Goal: Transaction & Acquisition: Purchase product/service

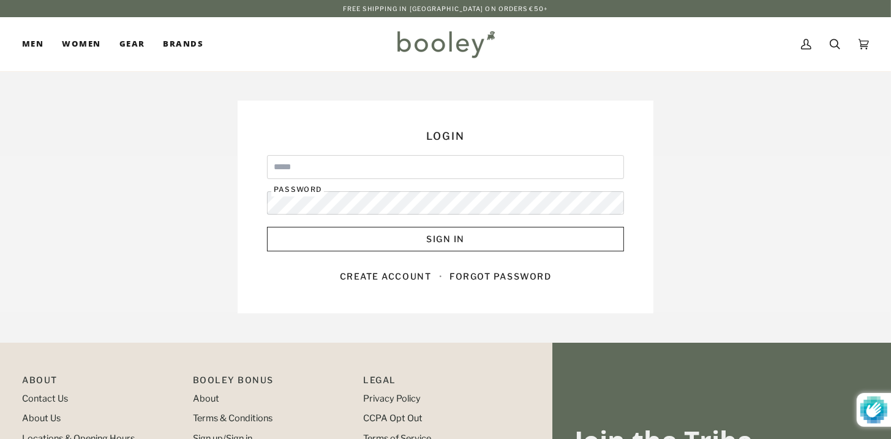
click at [368, 165] on input "Email" at bounding box center [445, 167] width 357 height 24
type input "**********"
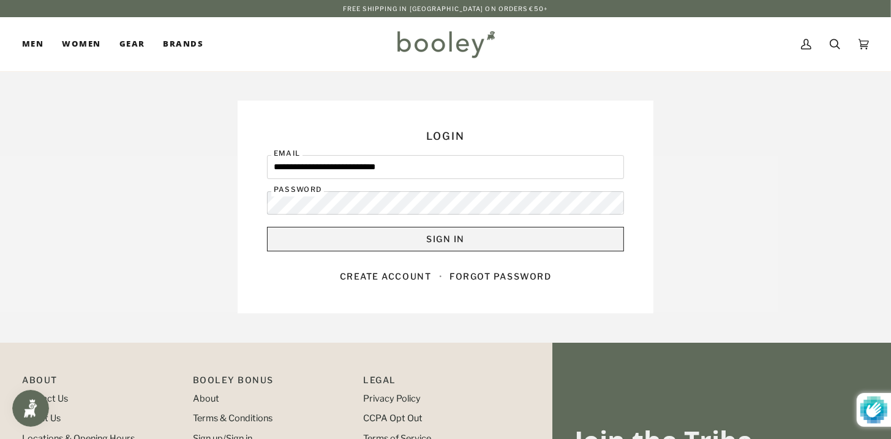
click at [294, 228] on button "Sign In" at bounding box center [445, 239] width 357 height 25
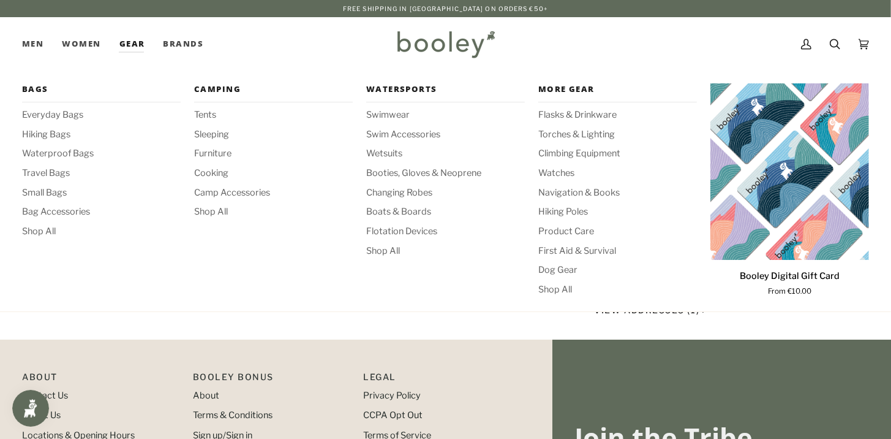
click at [132, 43] on link "Gear" at bounding box center [132, 44] width 44 height 54
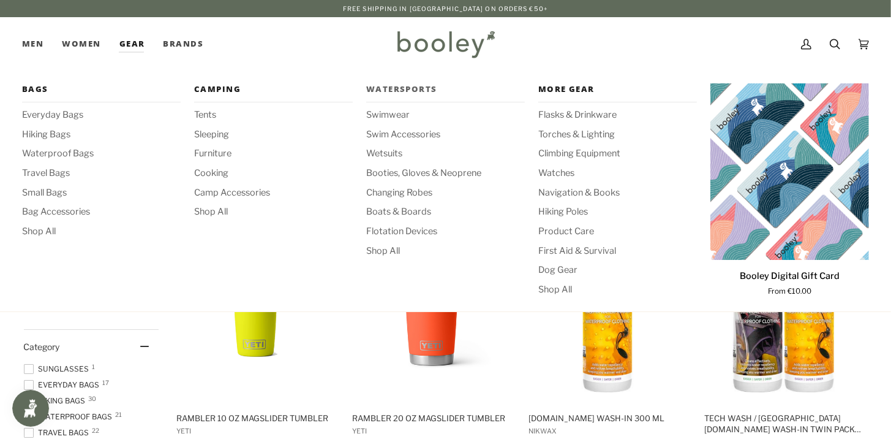
click at [401, 85] on span "Watersports" at bounding box center [445, 89] width 159 height 12
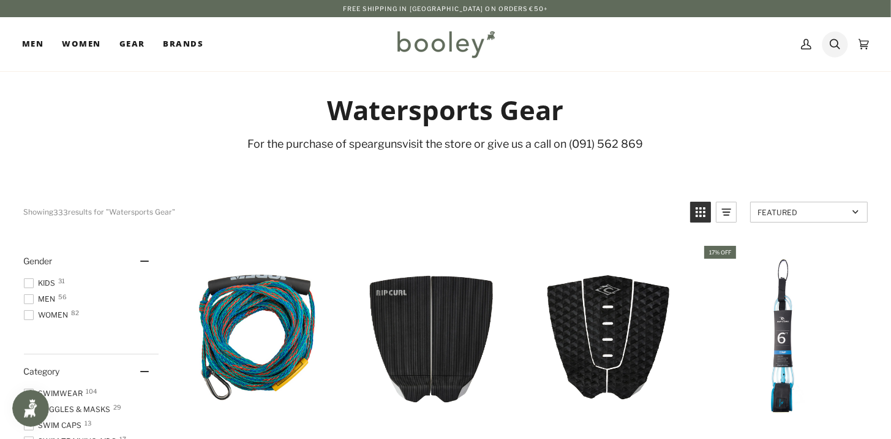
click at [838, 48] on icon at bounding box center [835, 44] width 10 height 18
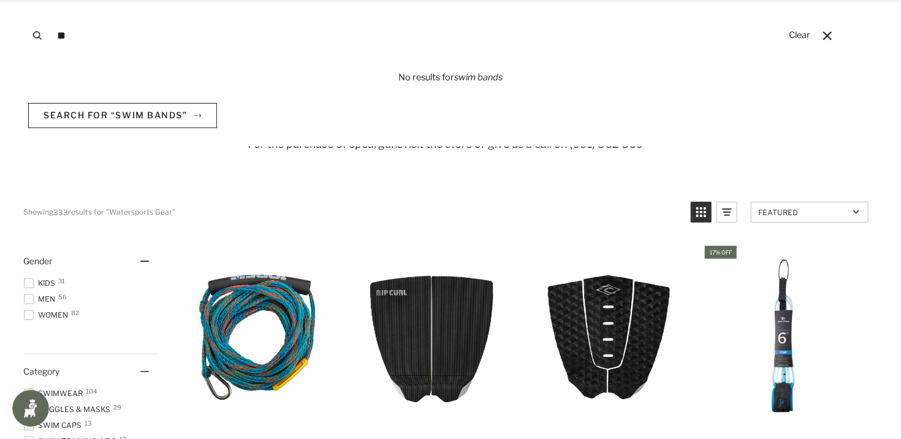
type input "*"
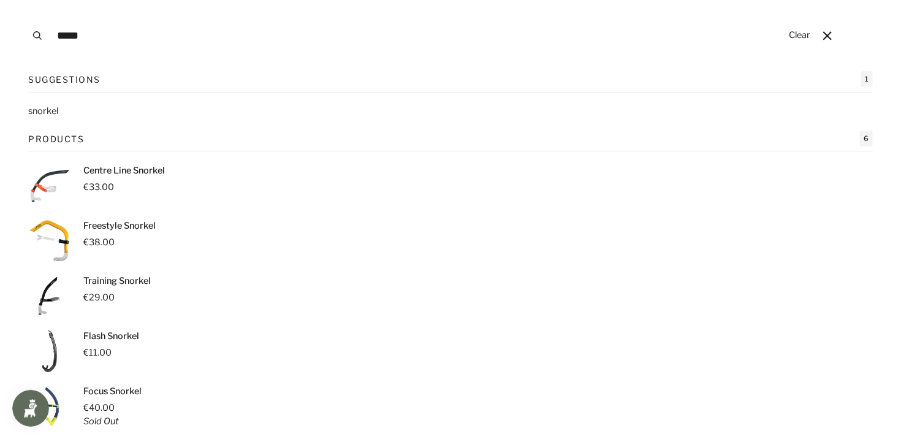
click at [368, 93] on div "Suggestions 1 snork el" at bounding box center [450, 94] width 844 height 47
click at [127, 42] on input "*****" at bounding box center [416, 35] width 731 height 71
type input "*******"
click at [364, 194] on link "Centre Line Snorkel €33.00" at bounding box center [450, 185] width 844 height 43
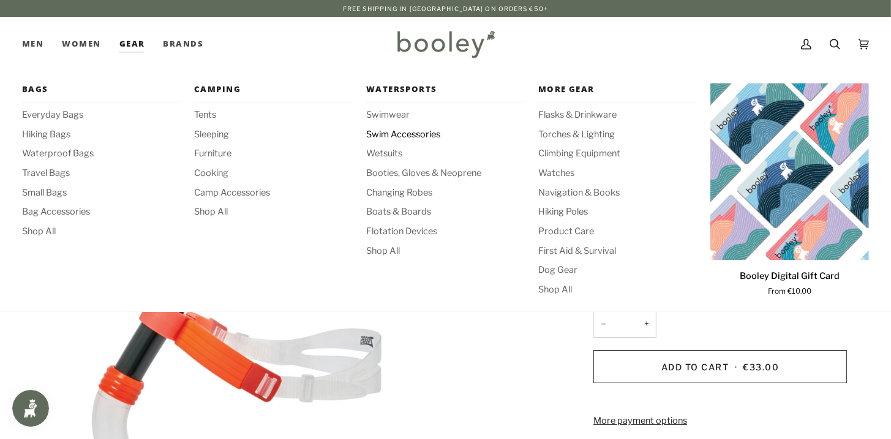
click at [402, 131] on span "Swim Accessories" at bounding box center [445, 134] width 159 height 13
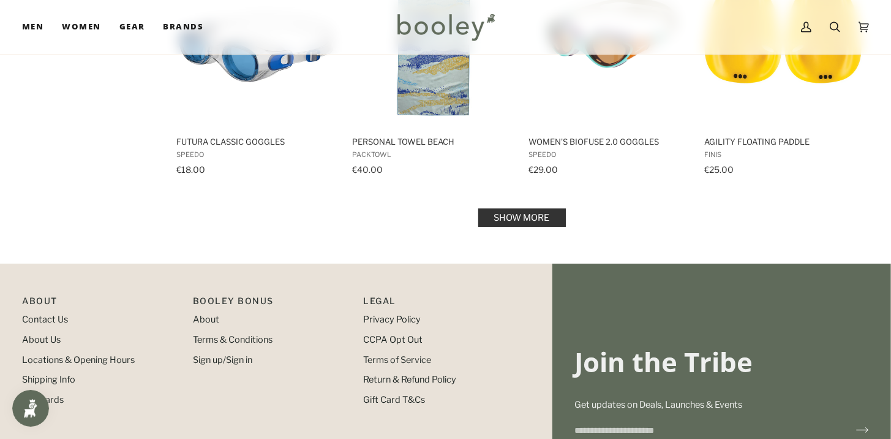
scroll to position [1309, 0]
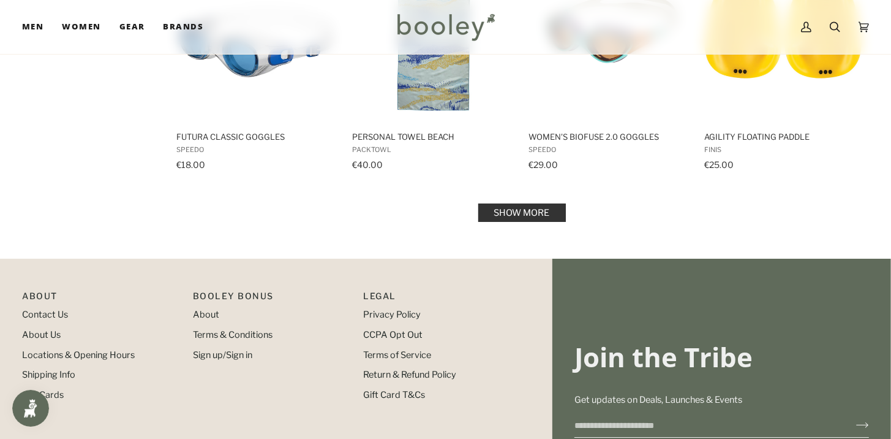
click at [553, 213] on link "Show more" at bounding box center [522, 212] width 88 height 18
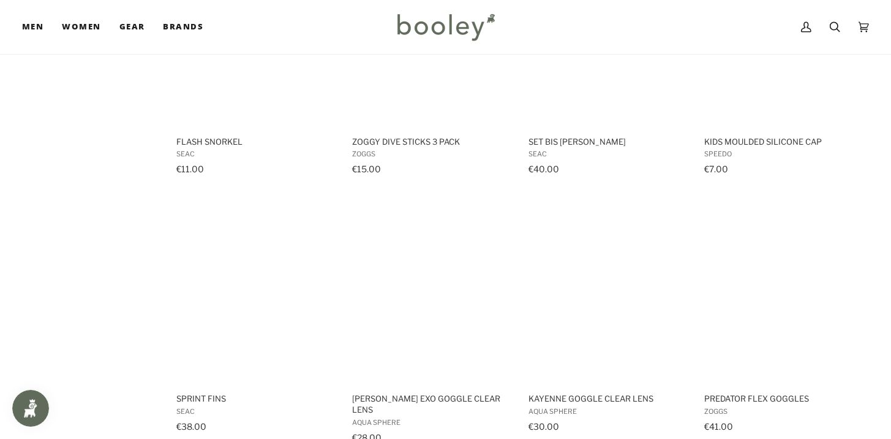
scroll to position [2156, 0]
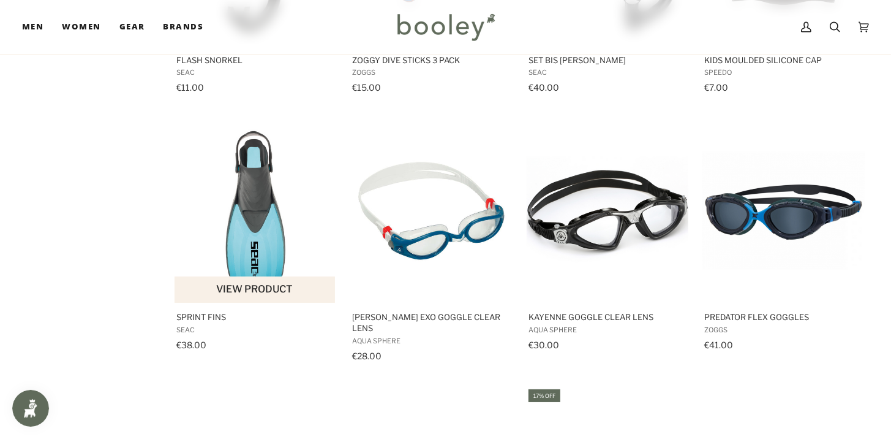
click at [249, 225] on img "Sprint Fins" at bounding box center [256, 211] width 162 height 162
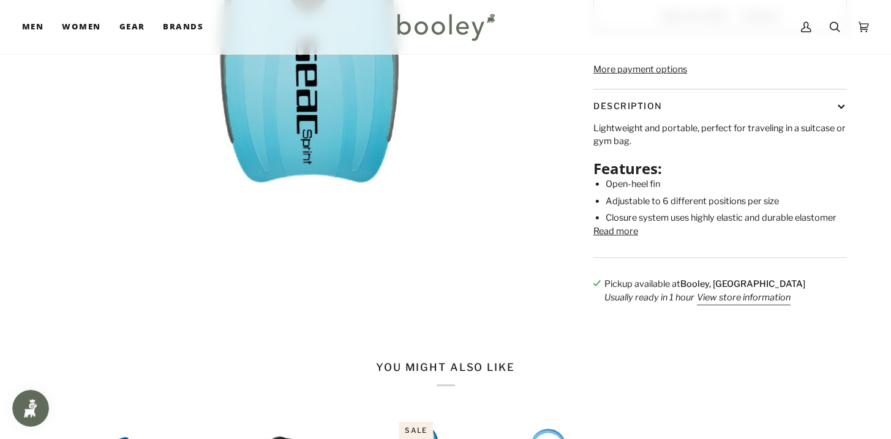
scroll to position [385, 0]
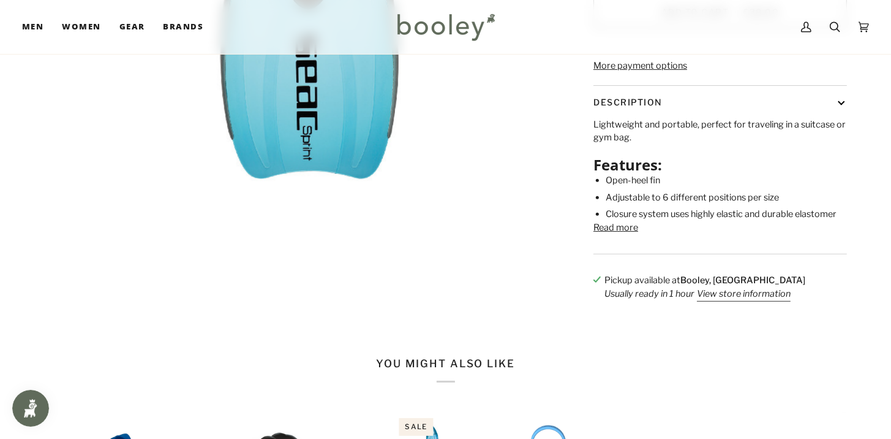
click at [632, 235] on button "Read more" at bounding box center [616, 227] width 45 height 13
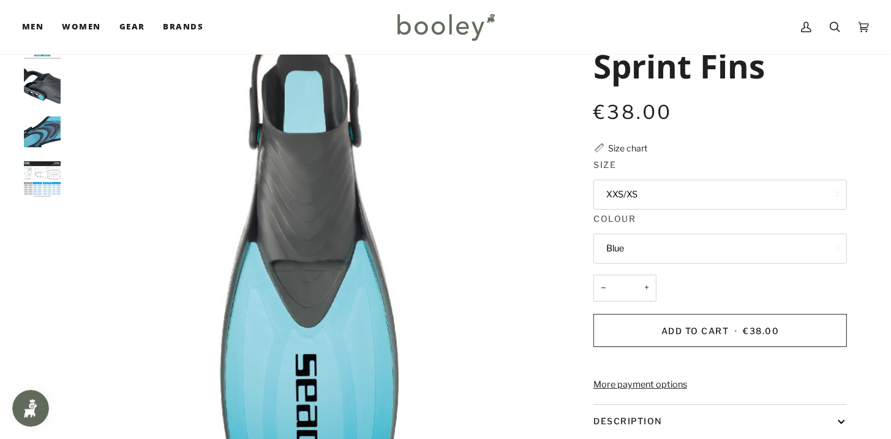
scroll to position [0, 0]
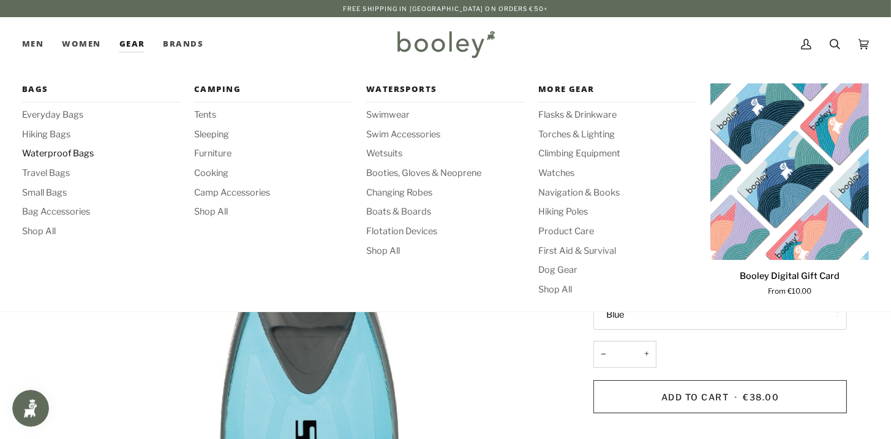
click at [84, 151] on span "Waterproof Bags" at bounding box center [101, 153] width 159 height 13
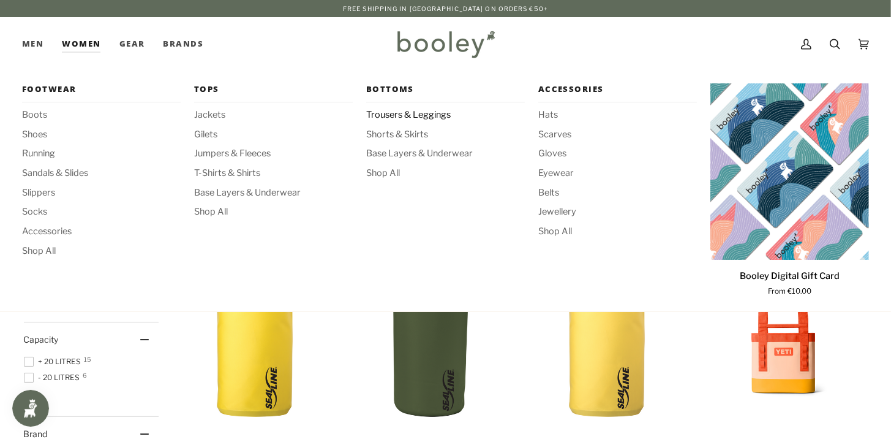
click at [418, 118] on span "Trousers & Leggings" at bounding box center [445, 114] width 159 height 13
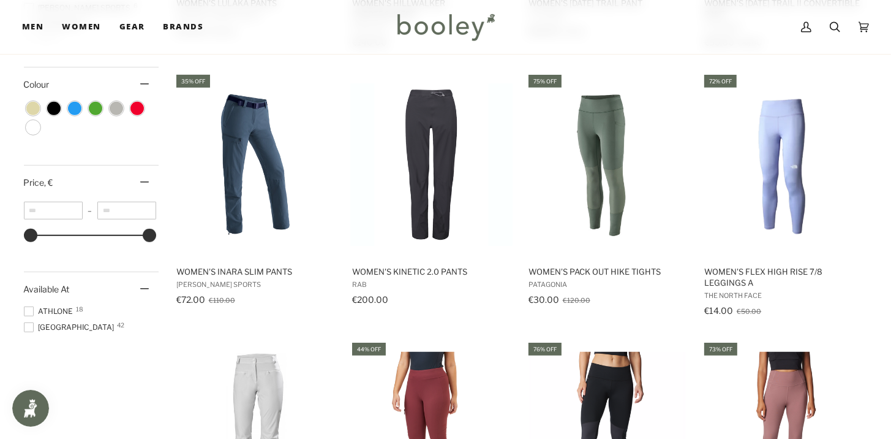
scroll to position [613, 0]
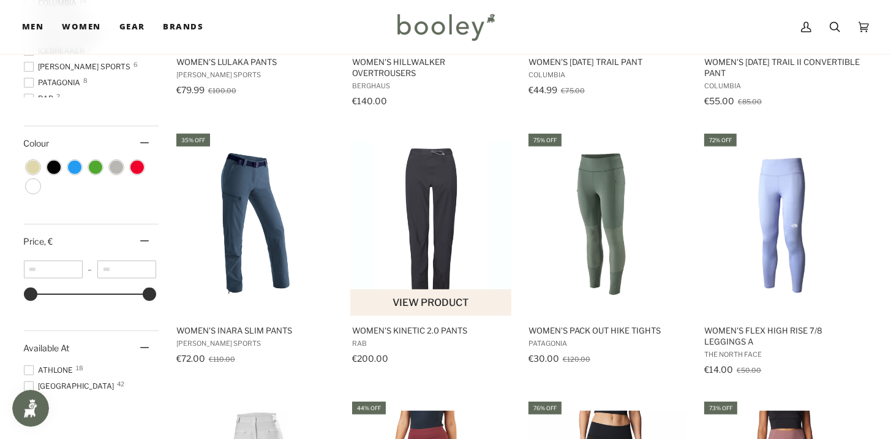
click at [434, 308] on button "View product" at bounding box center [430, 302] width 161 height 26
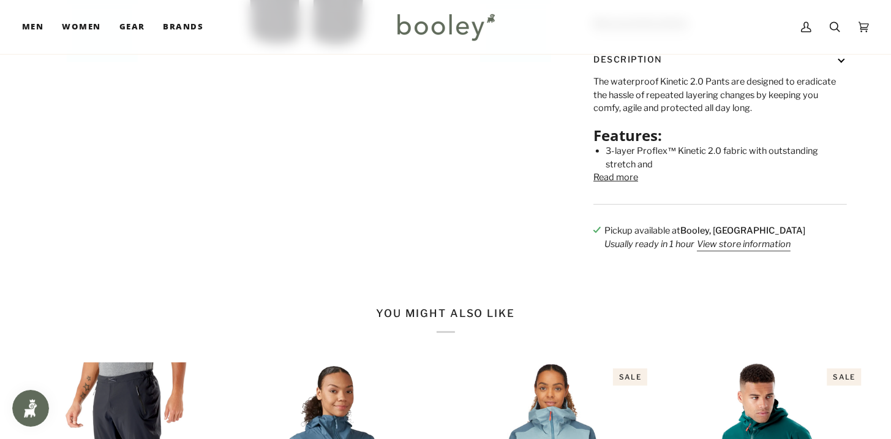
scroll to position [540, 0]
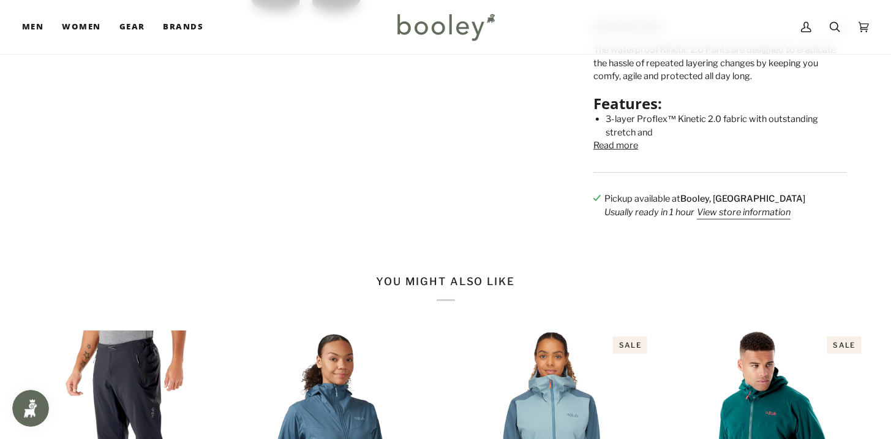
click at [625, 153] on button "Read more" at bounding box center [616, 145] width 45 height 13
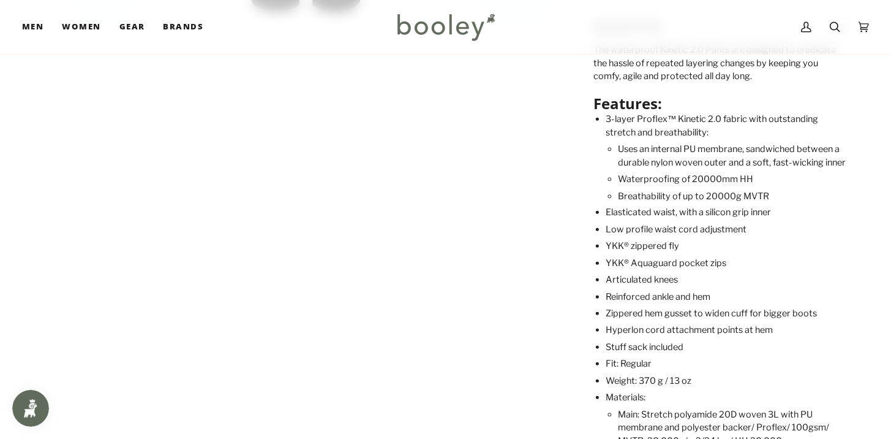
click at [794, 203] on li "Breathability of up to 20000g MVTR" at bounding box center [732, 196] width 229 height 13
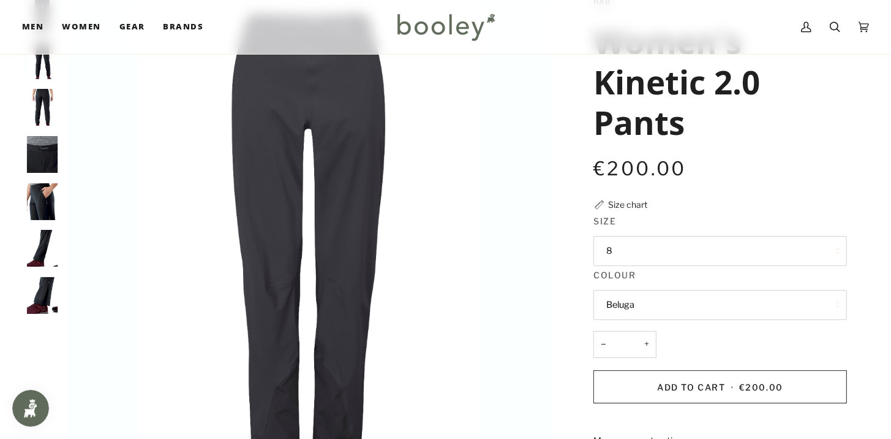
scroll to position [165, 0]
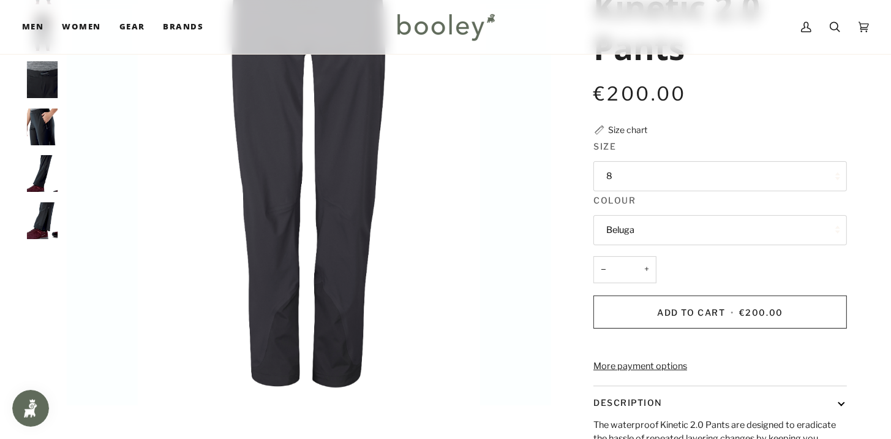
click at [627, 172] on button "8" at bounding box center [721, 176] width 254 height 30
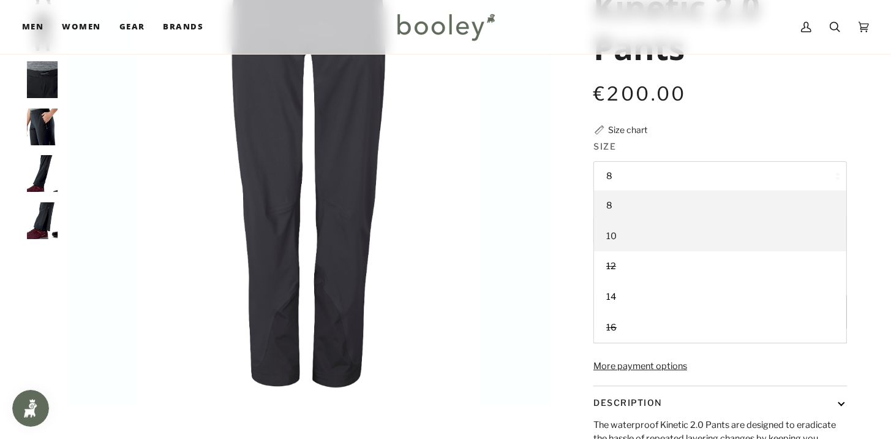
click at [611, 232] on span "10" at bounding box center [611, 235] width 10 height 11
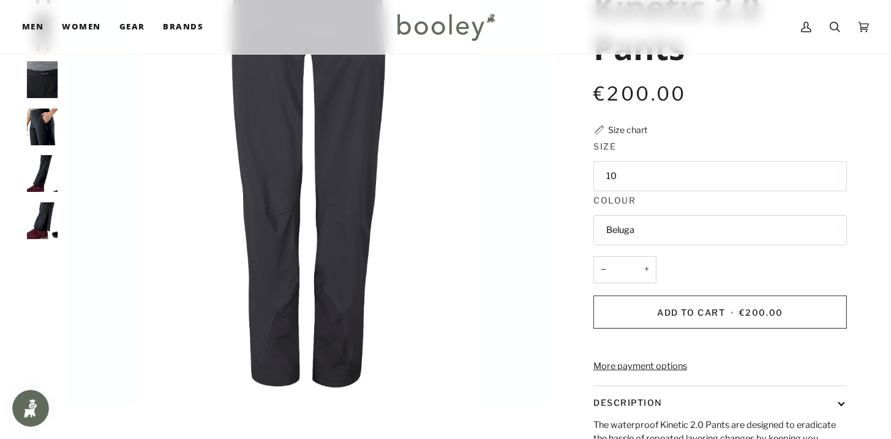
click at [646, 230] on button "Beluga" at bounding box center [721, 230] width 254 height 30
click at [638, 224] on button "Beluga" at bounding box center [721, 230] width 254 height 30
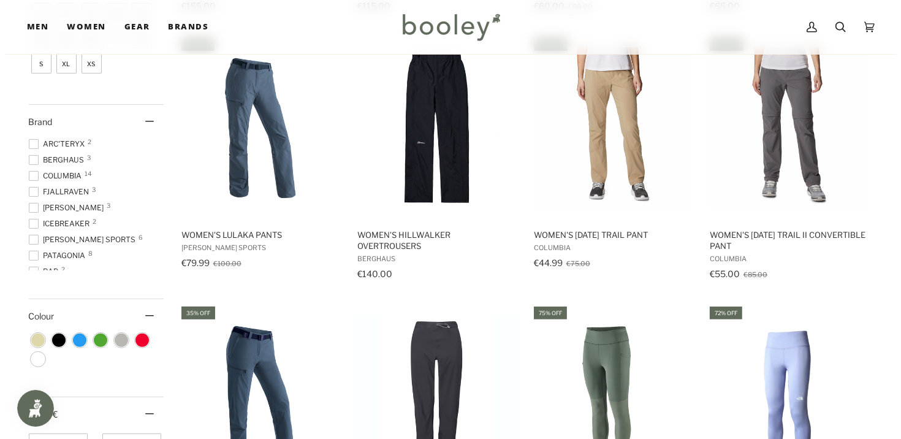
scroll to position [1492, 0]
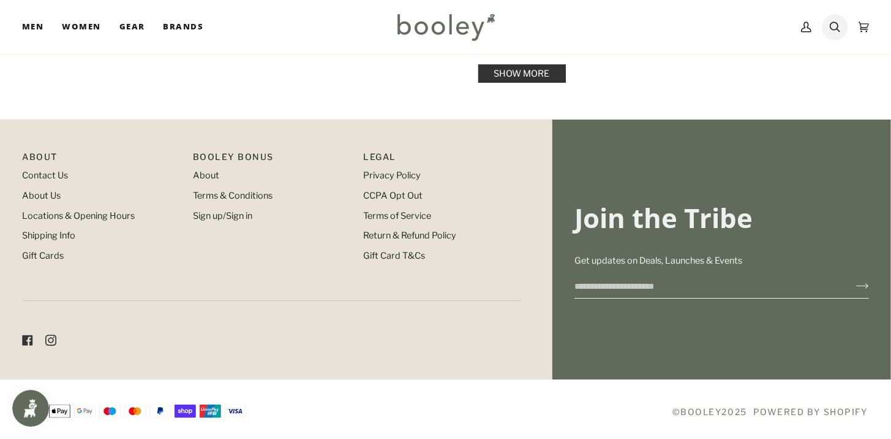
click at [838, 29] on icon at bounding box center [835, 27] width 10 height 18
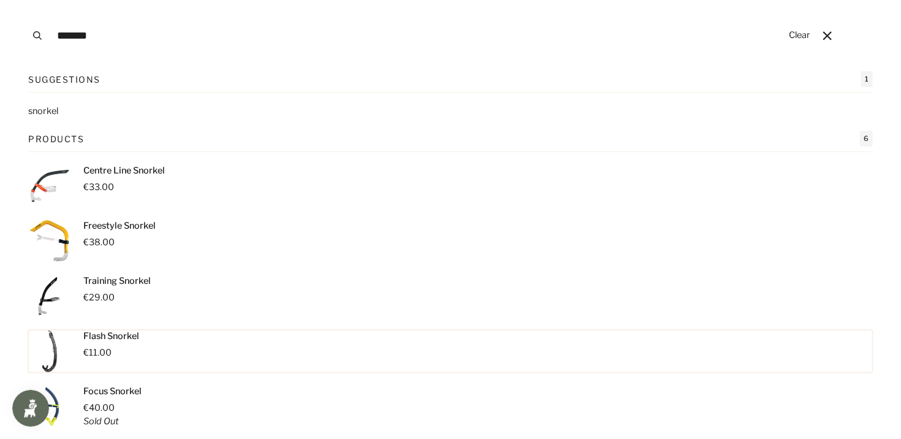
type input "*******"
click at [428, 206] on link "Centre Line Snorkel €33.00" at bounding box center [450, 185] width 844 height 43
drag, startPoint x: 292, startPoint y: 6, endPoint x: 281, endPoint y: 12, distance: 13.2
click at [281, 12] on input "*******" at bounding box center [416, 35] width 731 height 71
click at [115, 236] on p "€38.00" at bounding box center [119, 242] width 72 height 13
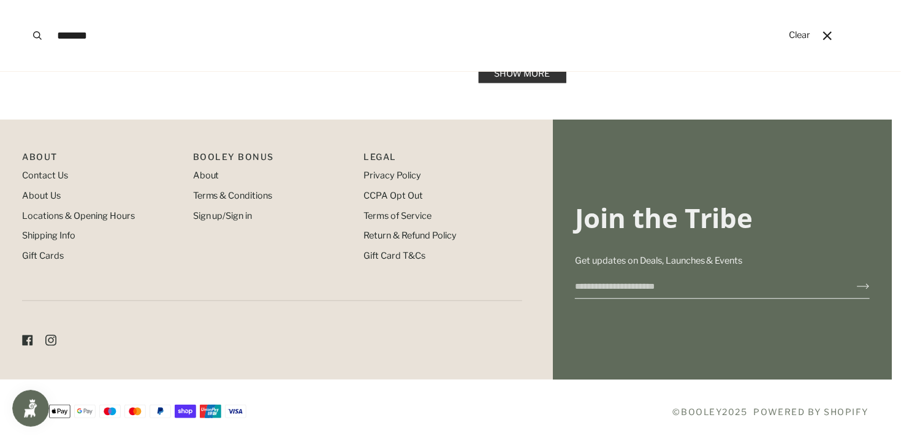
click at [341, 93] on span at bounding box center [450, 219] width 901 height 439
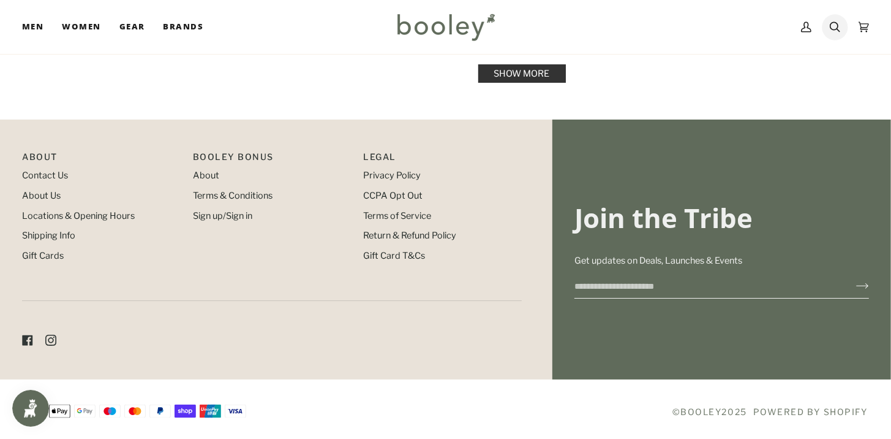
click at [834, 34] on icon at bounding box center [835, 27] width 10 height 18
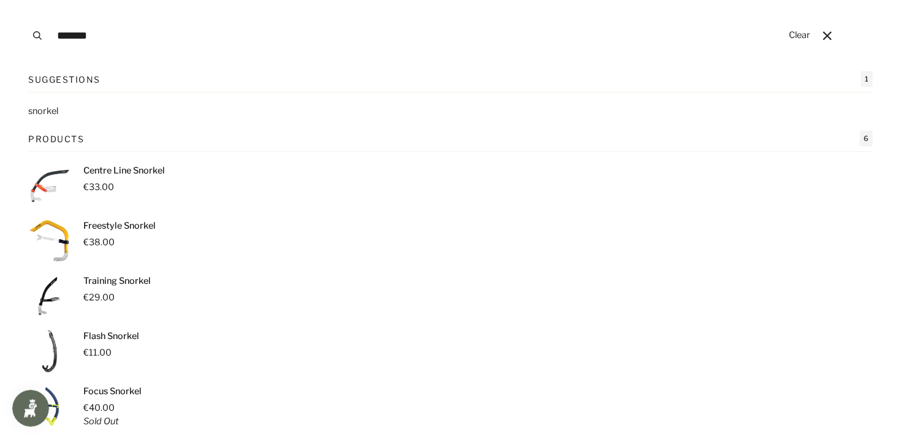
click at [111, 286] on p "Training Snorkel" at bounding box center [116, 280] width 67 height 13
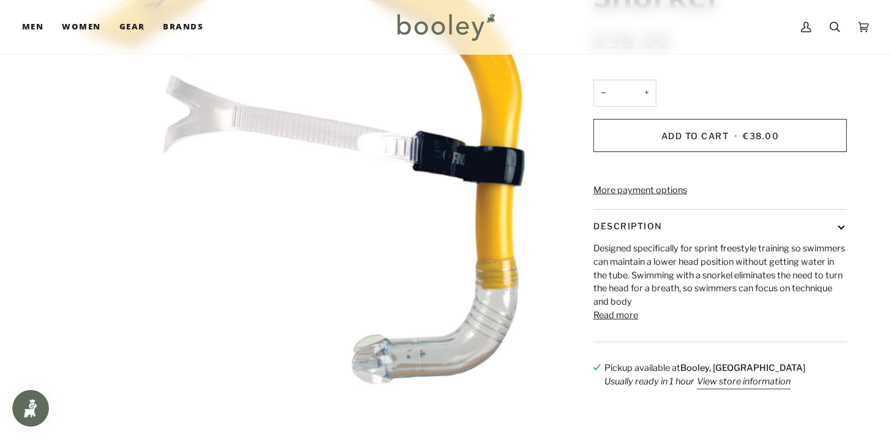
scroll to position [200, 0]
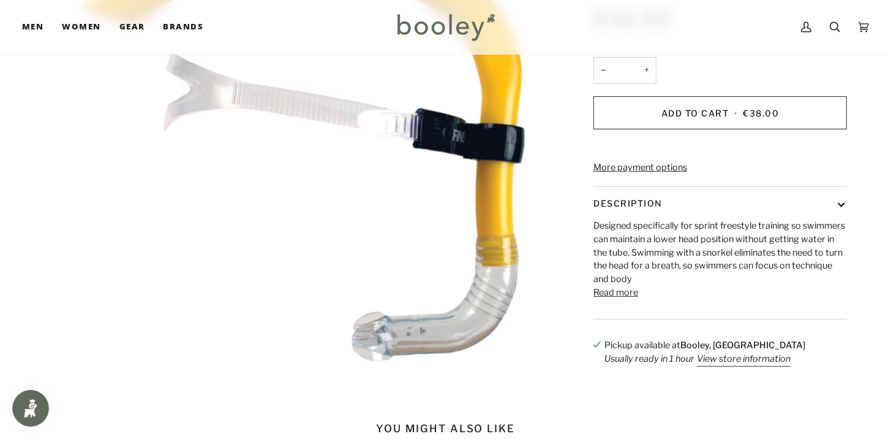
drag, startPoint x: 624, startPoint y: 312, endPoint x: 610, endPoint y: 316, distance: 14.0
drag, startPoint x: 610, startPoint y: 316, endPoint x: 603, endPoint y: 311, distance: 9.2
click at [603, 300] on button "Read more" at bounding box center [616, 292] width 45 height 13
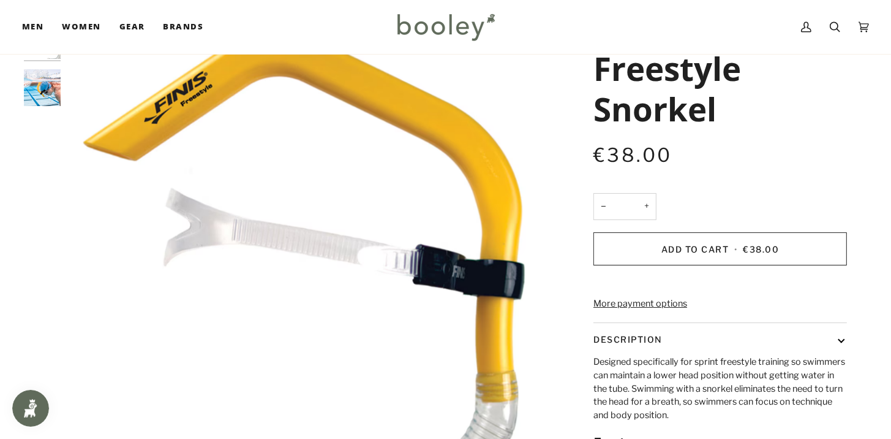
scroll to position [0, 0]
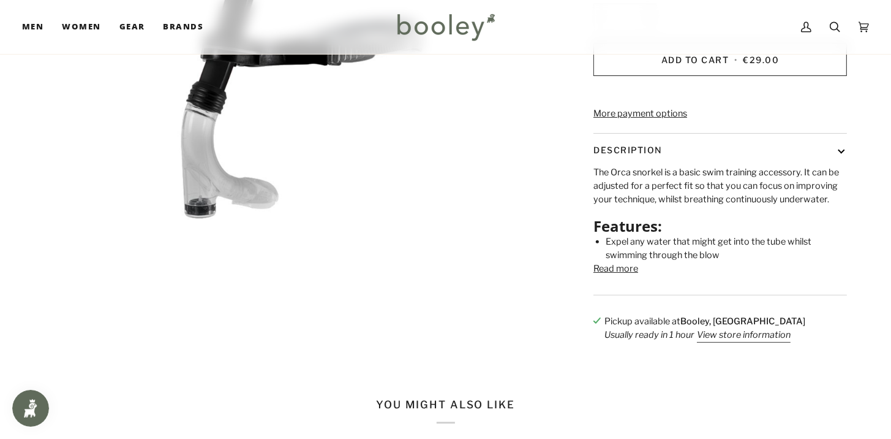
scroll to position [344, 0]
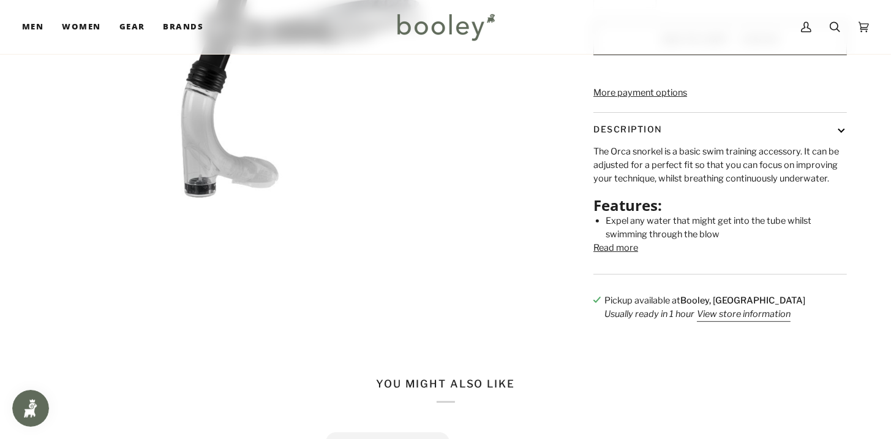
click at [631, 255] on button "Read more" at bounding box center [616, 247] width 45 height 13
click at [0, 0] on li "Forehead support and silicone straps can be adjusted to the perfect fit" at bounding box center [0, 0] width 0 height 0
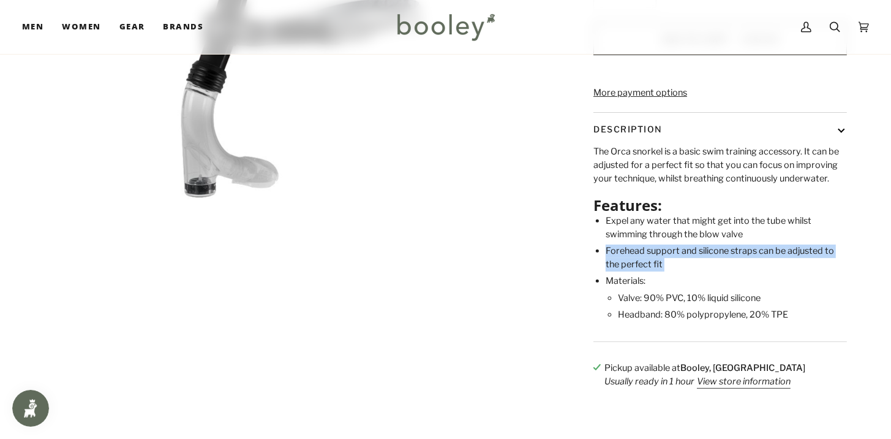
click at [755, 271] on li "Forehead support and silicone straps can be adjusted to the perfect fit" at bounding box center [726, 257] width 241 height 26
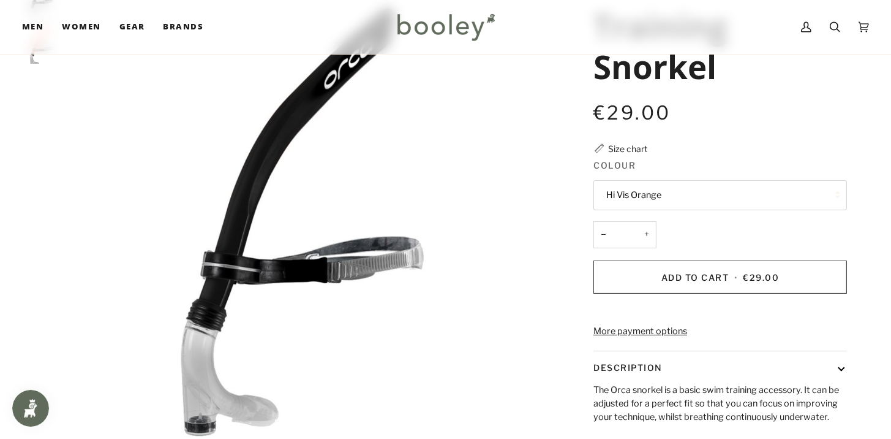
scroll to position [20, 0]
